Goal: Use online tool/utility: Utilize a website feature to perform a specific function

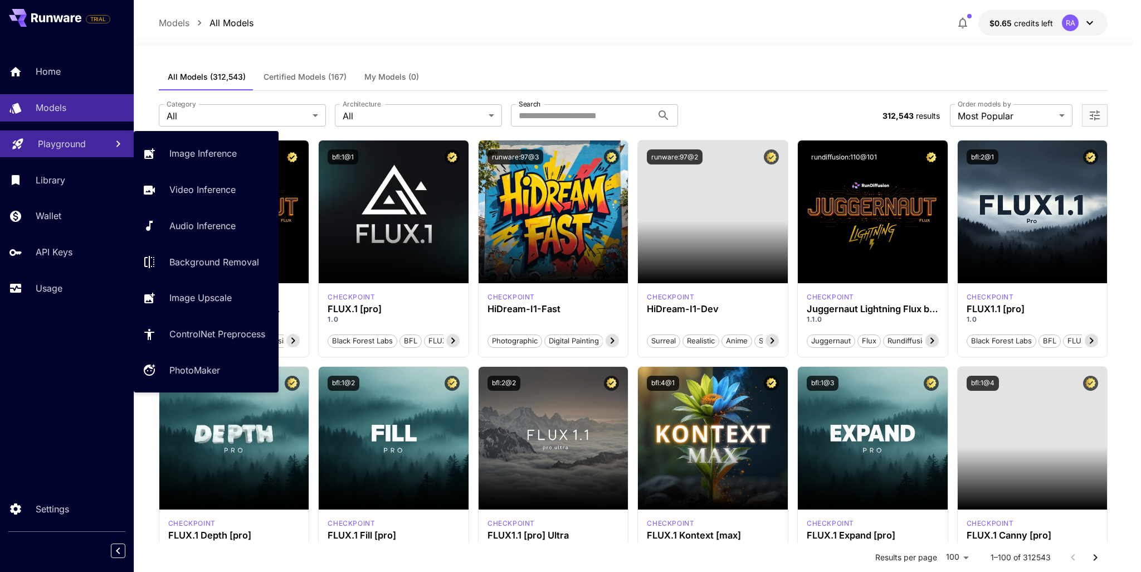
click at [65, 143] on p "Playground" at bounding box center [62, 143] width 48 height 13
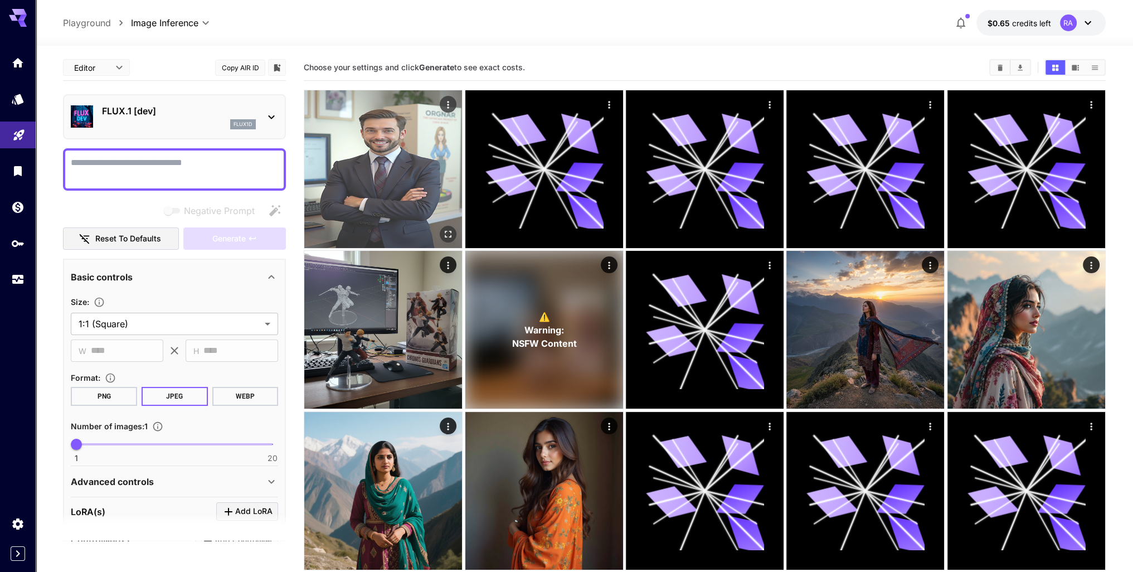
click at [450, 106] on icon "Actions" at bounding box center [448, 104] width 11 height 11
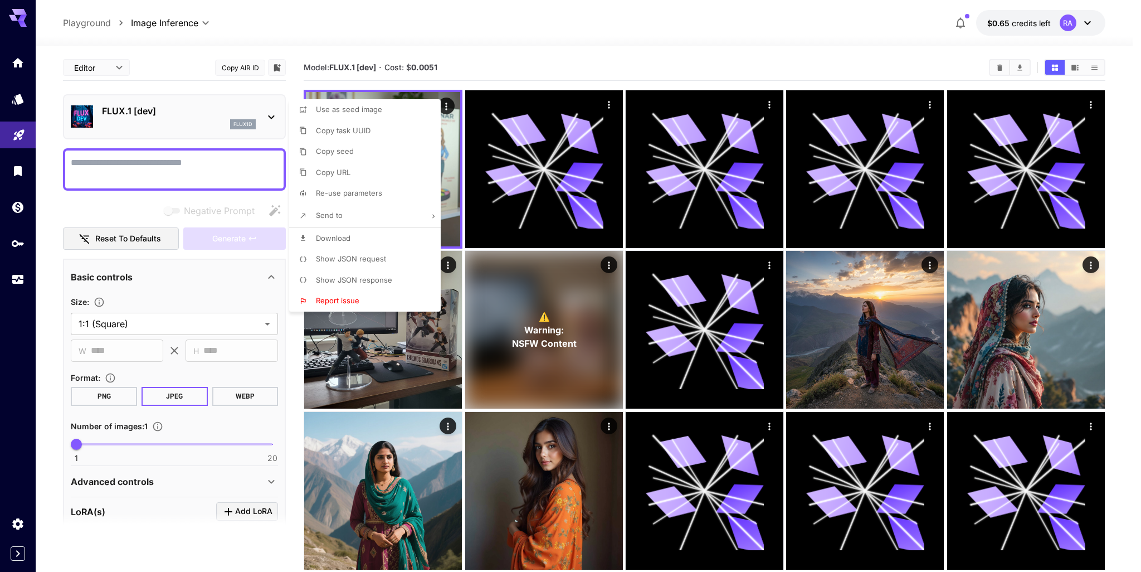
click at [524, 42] on div at bounding box center [570, 286] width 1141 height 572
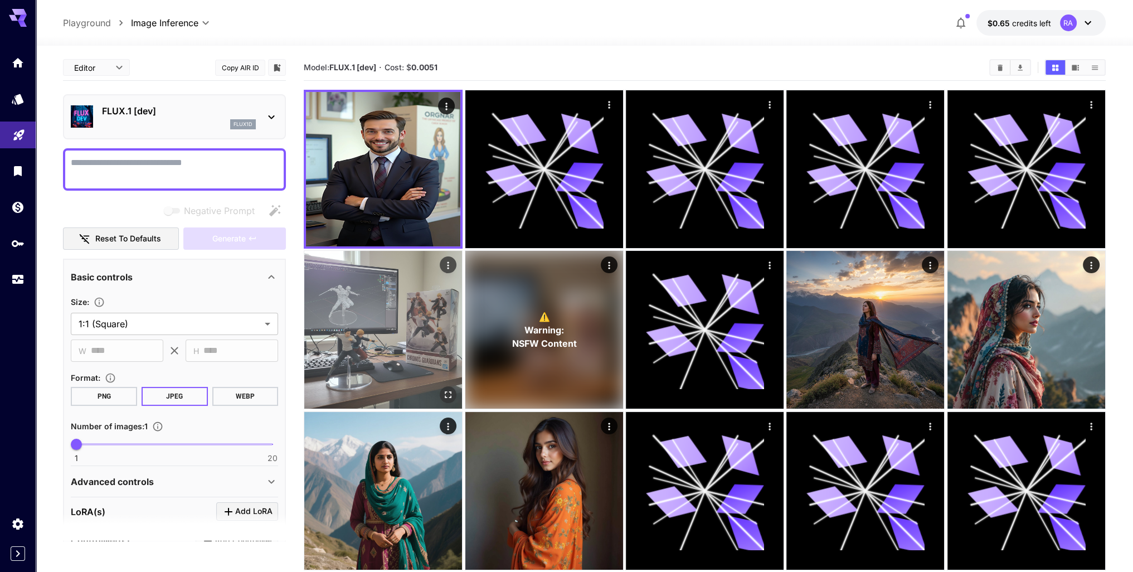
scroll to position [192, 0]
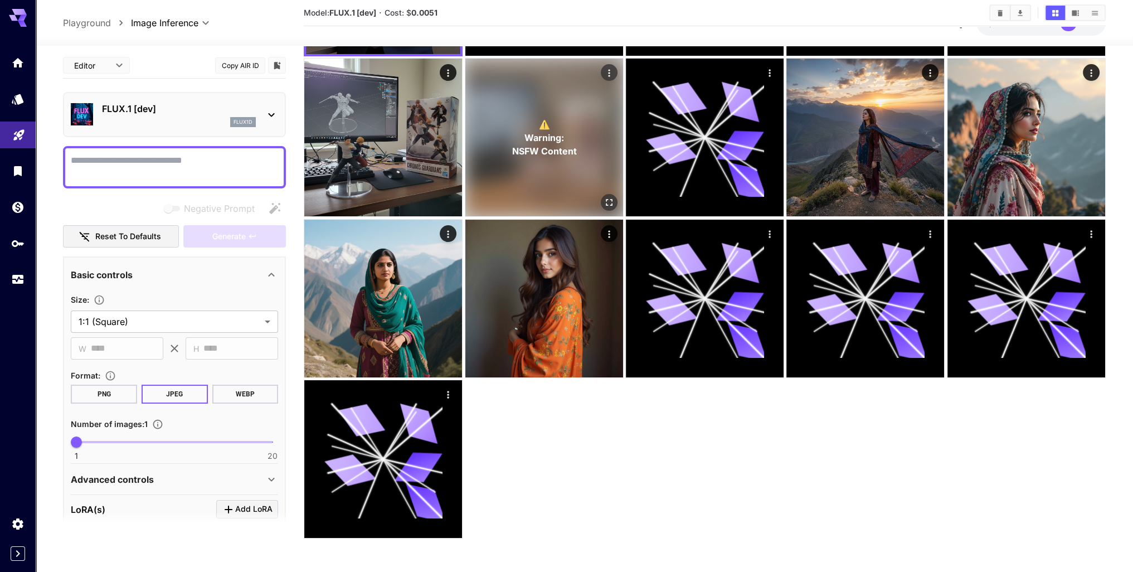
click at [586, 171] on div "⚠️ Warning: NSFW Content" at bounding box center [544, 138] width 158 height 158
